Goal: Information Seeking & Learning: Learn about a topic

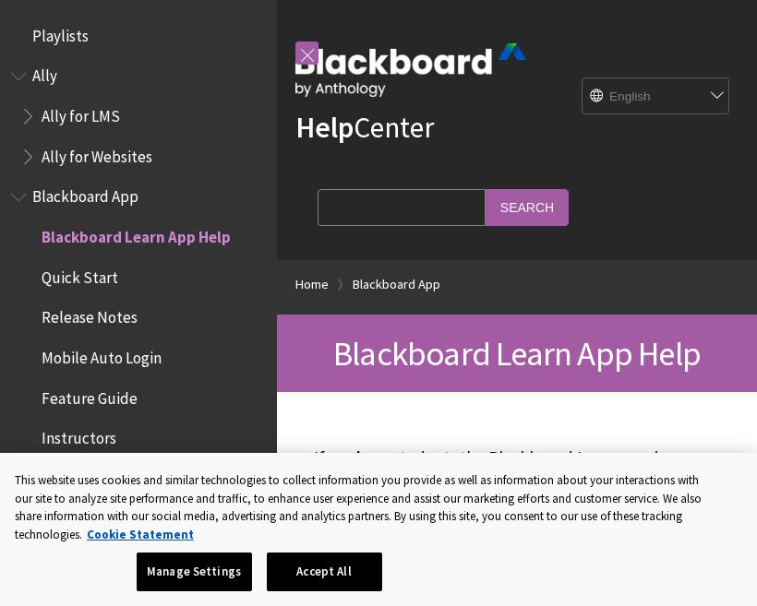
scroll to position [191, 0]
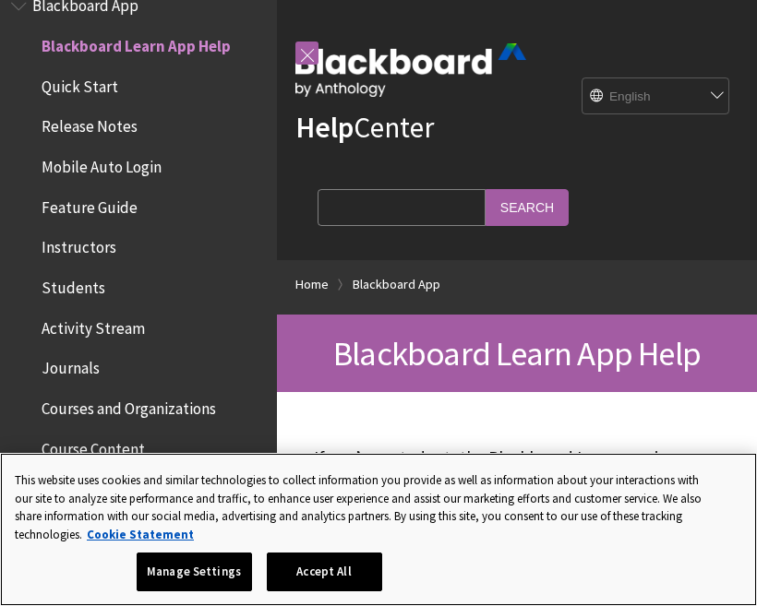
click at [329, 575] on button "Accept All" at bounding box center [324, 572] width 115 height 39
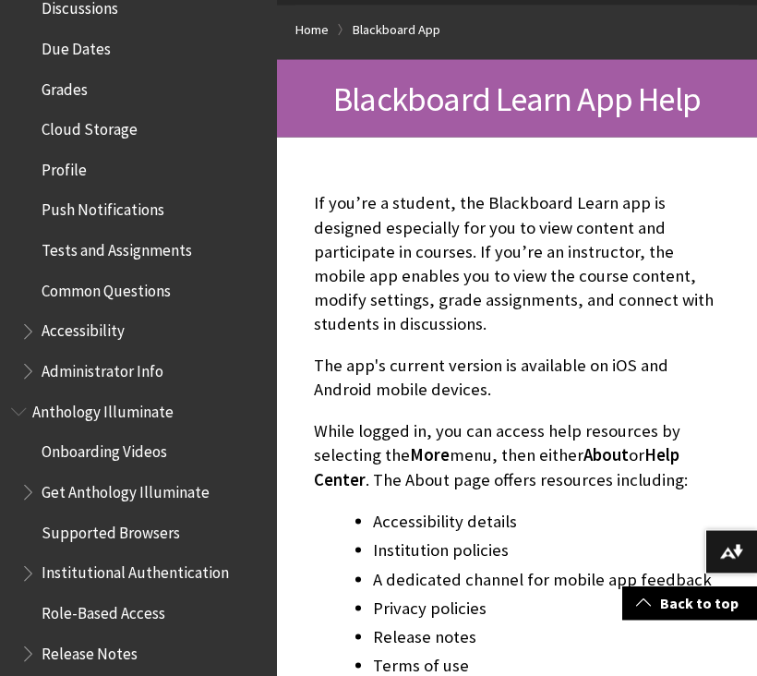
scroll to position [794, 0]
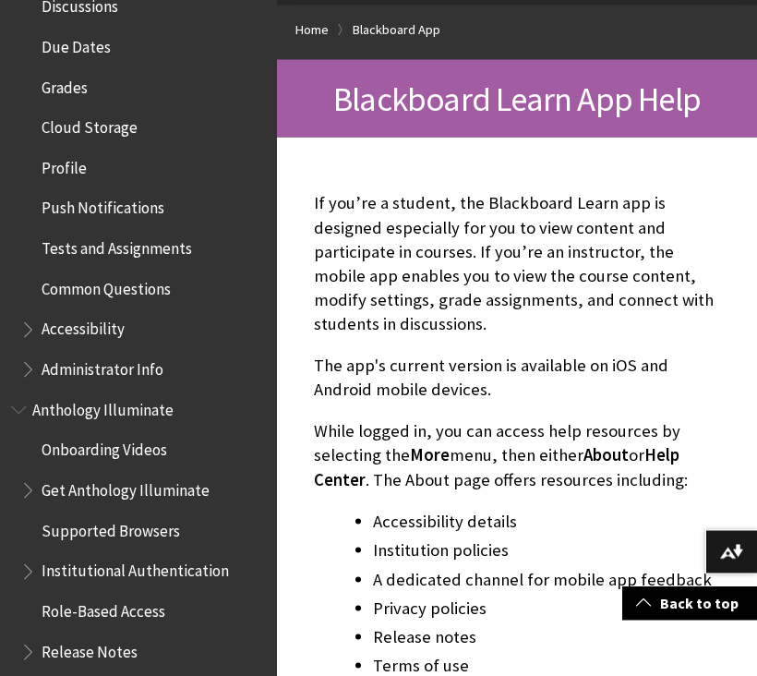
click at [76, 367] on span "Administrator Info" at bounding box center [143, 369] width 246 height 31
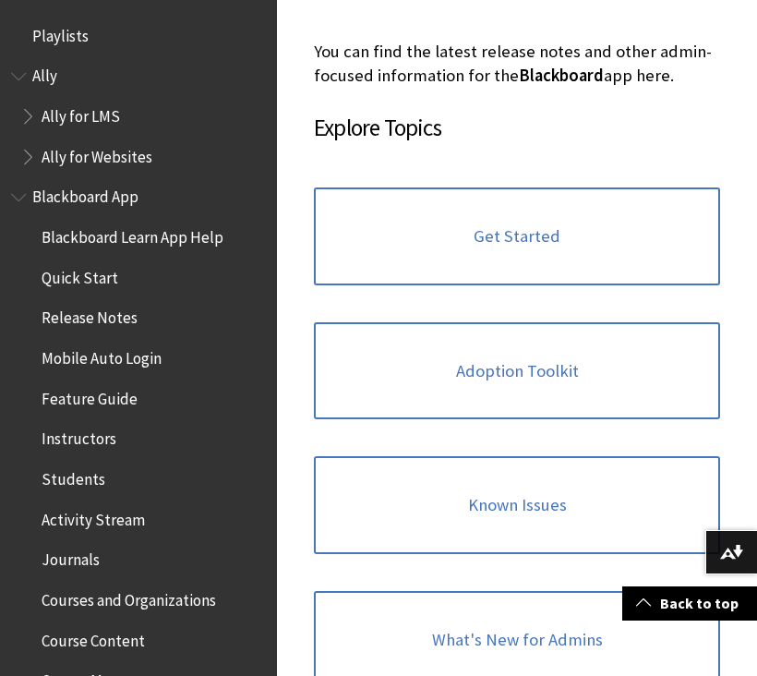
click at [0, 0] on img at bounding box center [0, 0] width 0 height 0
click at [674, 620] on link "Back to top" at bounding box center [689, 603] width 135 height 34
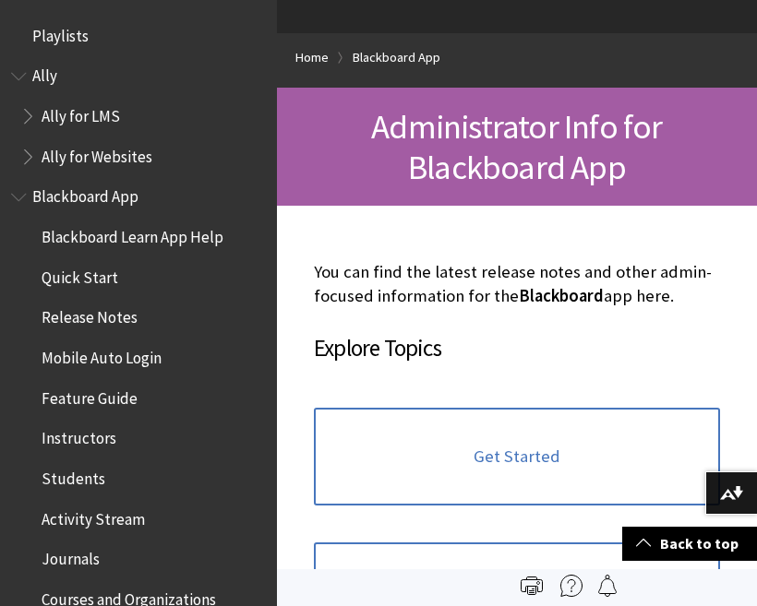
scroll to position [226, 0]
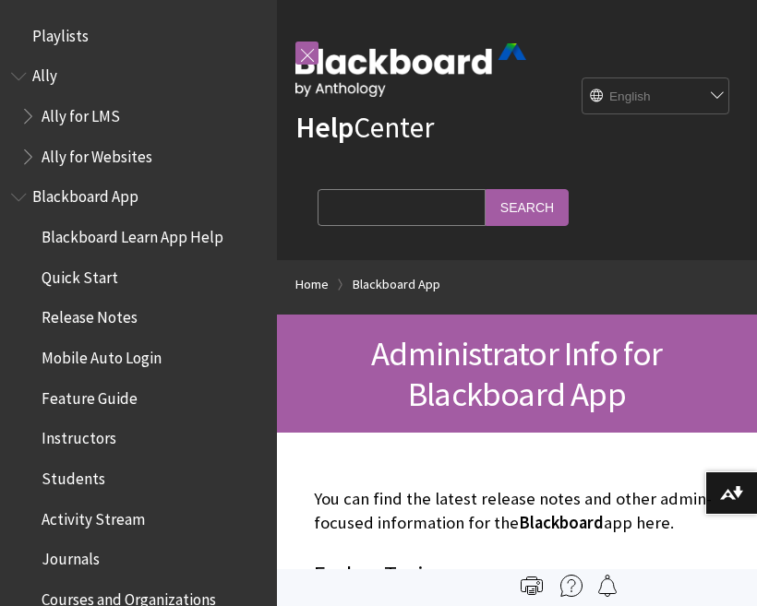
scroll to position [1104, 0]
